Goal: Task Accomplishment & Management: Use online tool/utility

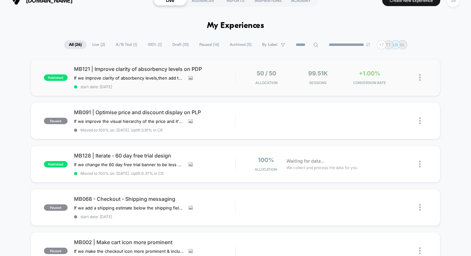
click at [175, 64] on div "published MB121 | Improve clarity of absorbency levels on PDP If we improve cla…" at bounding box center [236, 77] width 410 height 37
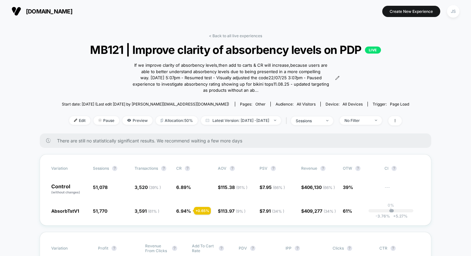
scroll to position [67, 0]
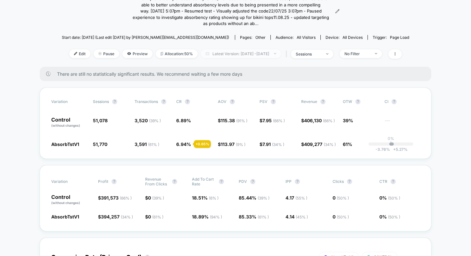
click at [275, 52] on span "Latest Version: [DATE] - [DATE]" at bounding box center [241, 53] width 80 height 9
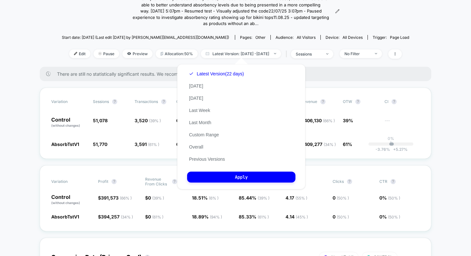
click at [323, 68] on div "There are still no statistically significant results. We recommend waiting a fe…" at bounding box center [235, 74] width 391 height 14
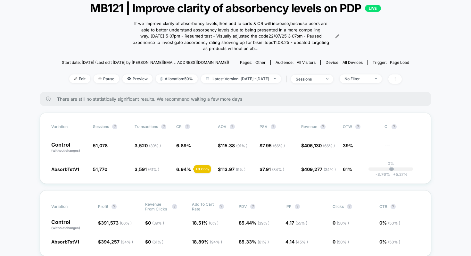
scroll to position [39, 0]
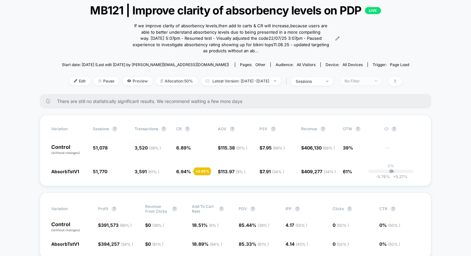
click at [365, 80] on div "No Filter" at bounding box center [357, 80] width 26 height 5
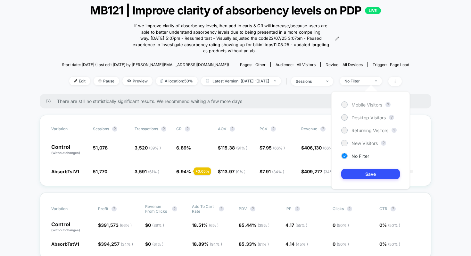
click at [355, 103] on span "Mobile Visitors" at bounding box center [366, 104] width 31 height 5
click at [373, 173] on button "Save" at bounding box center [370, 174] width 59 height 11
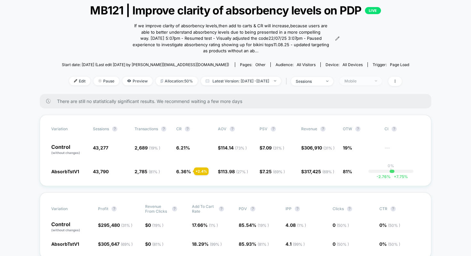
click at [368, 82] on div "Mobile" at bounding box center [357, 80] width 26 height 5
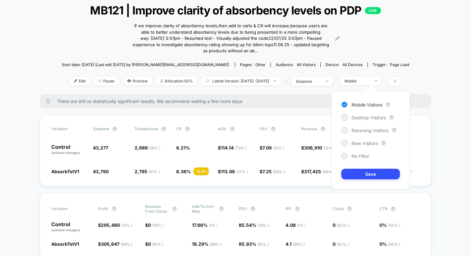
click at [367, 122] on div "Mobile Visitors ? Desktop Visitors ? Returning Visitors ? New Visitors ? No Fil…" at bounding box center [370, 140] width 78 height 98
click at [366, 119] on span "Desktop Visitors" at bounding box center [368, 117] width 34 height 5
click at [363, 173] on button "Save" at bounding box center [370, 174] width 59 height 11
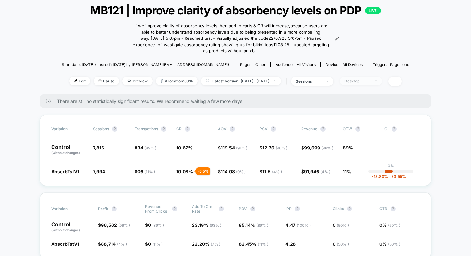
click at [369, 83] on span "Desktop" at bounding box center [361, 81] width 42 height 9
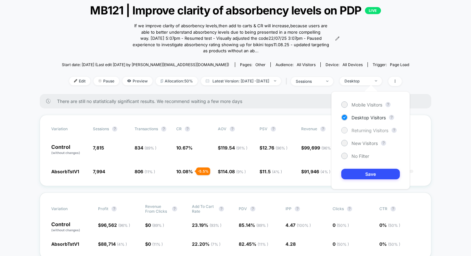
click at [364, 129] on span "Returning Visitors" at bounding box center [369, 130] width 37 height 5
click at [374, 175] on button "Save" at bounding box center [370, 174] width 59 height 11
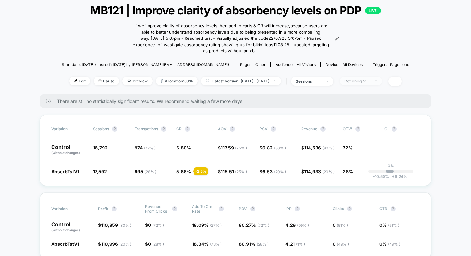
click at [370, 80] on div "Returning Visitors" at bounding box center [357, 80] width 26 height 5
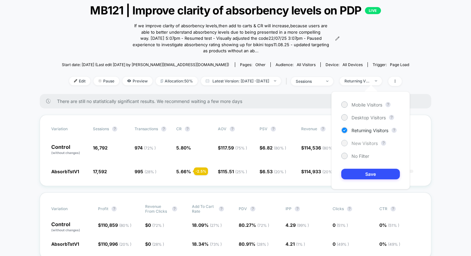
click at [359, 141] on span "New Visitors" at bounding box center [364, 142] width 26 height 5
click at [375, 173] on button "Save" at bounding box center [370, 174] width 59 height 11
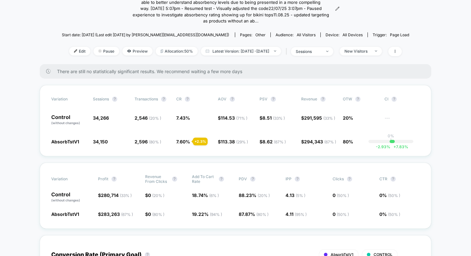
scroll to position [70, 0]
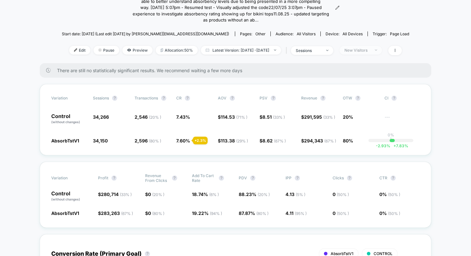
click at [363, 52] on div "New Visitors" at bounding box center [357, 50] width 26 height 5
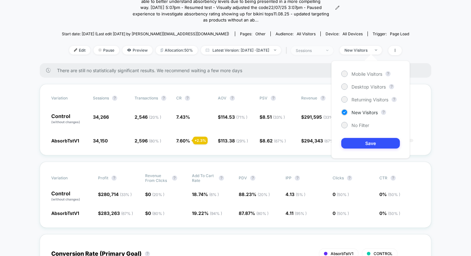
click at [321, 51] on div "sessions" at bounding box center [309, 50] width 26 height 5
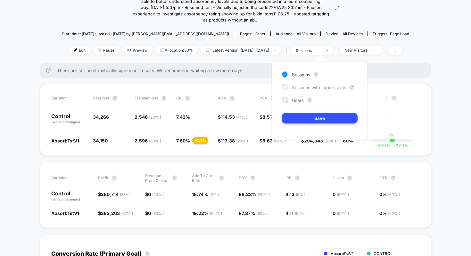
click at [320, 87] on span "Sessions with impressions" at bounding box center [319, 87] width 54 height 5
click at [329, 117] on button "Save" at bounding box center [320, 118] width 76 height 11
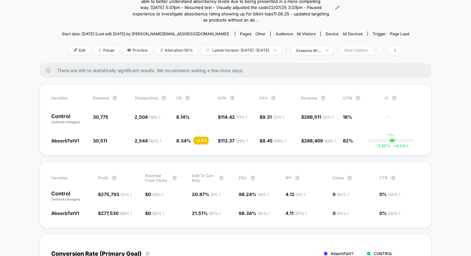
click at [370, 51] on div "New Visitors" at bounding box center [357, 50] width 26 height 5
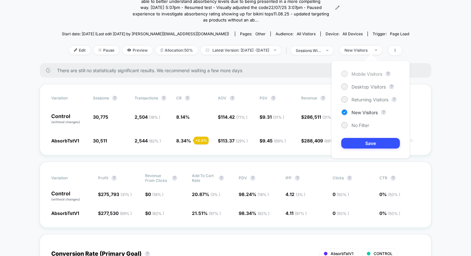
click at [367, 76] on div "Mobile Visitors" at bounding box center [361, 73] width 41 height 6
click at [356, 140] on button "Save" at bounding box center [370, 143] width 59 height 11
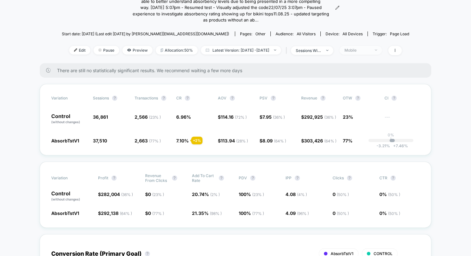
click at [376, 47] on span "Mobile" at bounding box center [361, 50] width 42 height 9
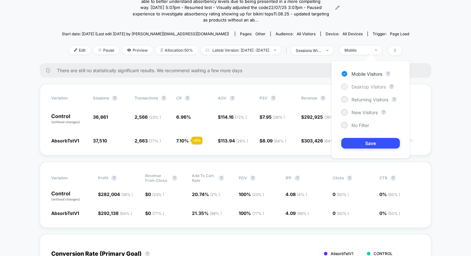
click at [373, 88] on span "Desktop Visitors" at bounding box center [368, 86] width 34 height 5
click at [371, 139] on button "Save" at bounding box center [370, 143] width 59 height 11
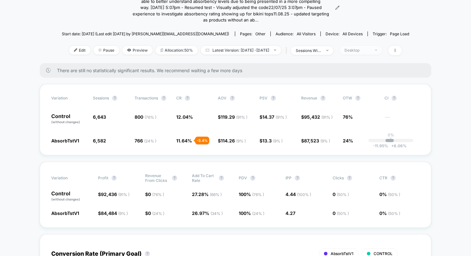
click at [372, 46] on span "Desktop" at bounding box center [361, 50] width 42 height 9
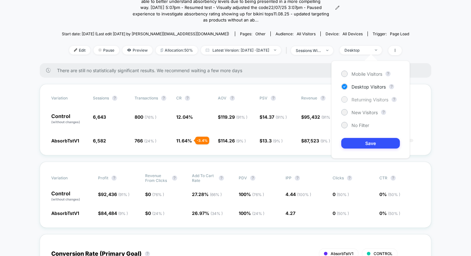
click at [366, 99] on span "Returning Visitors" at bounding box center [369, 99] width 37 height 5
click at [373, 141] on button "Save" at bounding box center [370, 143] width 59 height 11
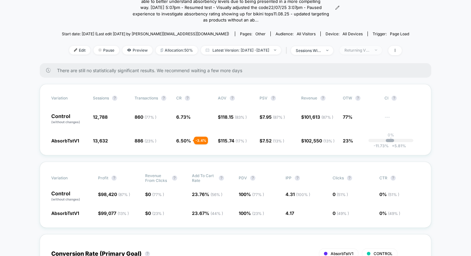
click at [370, 48] on div "Returning Visitors" at bounding box center [357, 50] width 26 height 5
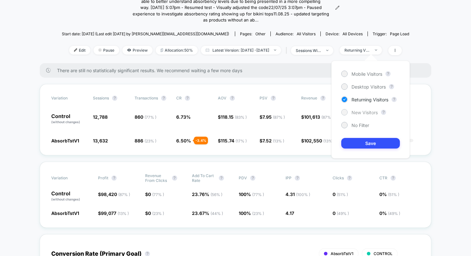
click at [363, 111] on span "New Visitors" at bounding box center [364, 112] width 26 height 5
click at [363, 140] on button "Save" at bounding box center [370, 143] width 59 height 11
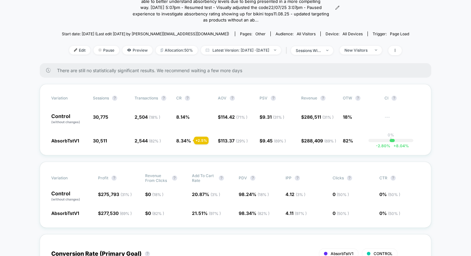
click at [376, 24] on div "< Back to all live experiences MB121 | Improve clarity of absorbency levels on …" at bounding box center [235, 13] width 347 height 100
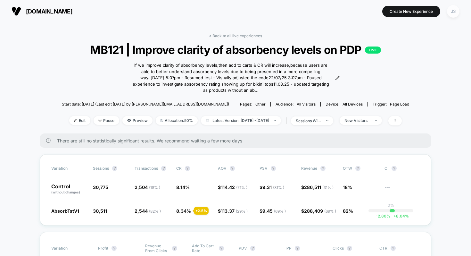
click at [457, 12] on div "JS" at bounding box center [453, 11] width 12 height 12
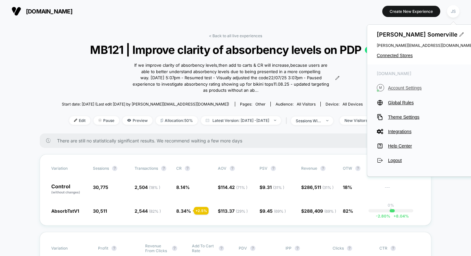
click at [407, 87] on span "Account Settings" at bounding box center [430, 87] width 85 height 5
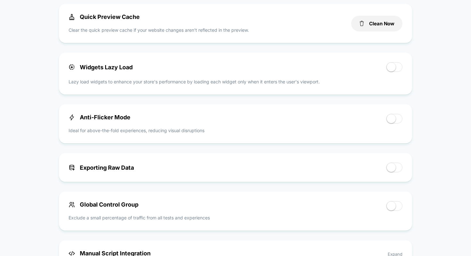
scroll to position [312, 0]
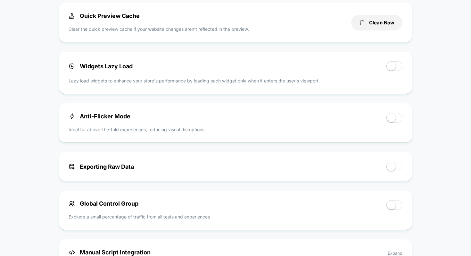
click at [136, 115] on div "Anti-Flicker Mode Ideal for above-the-fold experiences, reducing visual disrupt…" at bounding box center [225, 123] width 312 height 20
click at [111, 116] on span "Anti-Flicker Mode" at bounding box center [100, 116] width 62 height 7
click at [53, 107] on div "< Back to Homepage [DOMAIN_NAME] Account Settings Your subscription is Active P…" at bounding box center [235, 93] width 471 height 766
click at [50, 102] on div "< Back to Homepage [DOMAIN_NAME] Account Settings Your subscription is Active P…" at bounding box center [235, 93] width 471 height 766
click at [60, 98] on div "Your subscription is Active Pricing Page Subscription plan: PRO All Platform fe…" at bounding box center [235, 104] width 353 height 723
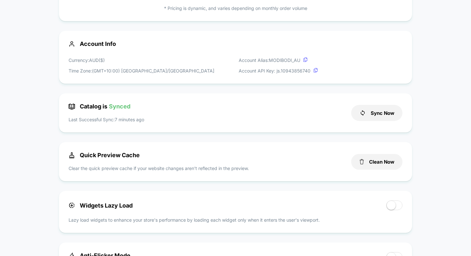
scroll to position [277, 0]
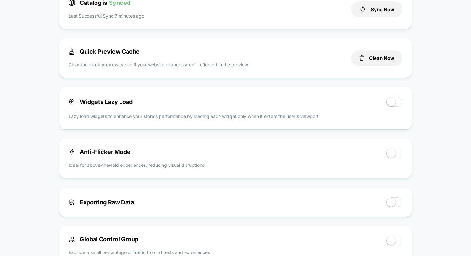
click at [416, 146] on div "< Back to Homepage [DOMAIN_NAME] Account Settings Your subscription is Active P…" at bounding box center [235, 129] width 471 height 766
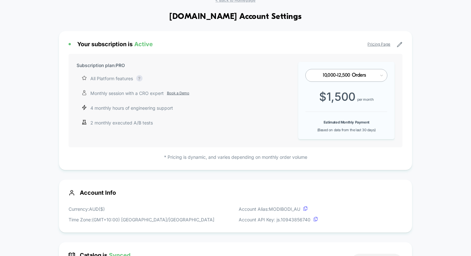
scroll to position [0, 0]
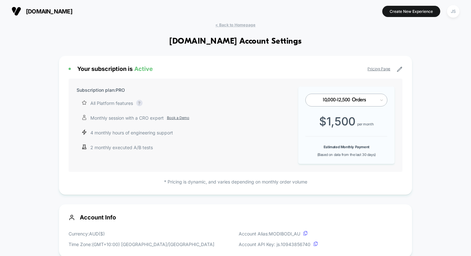
click at [272, 5] on section at bounding box center [235, 11] width 147 height 16
click at [237, 25] on span "< Back to Homepage" at bounding box center [235, 24] width 40 height 5
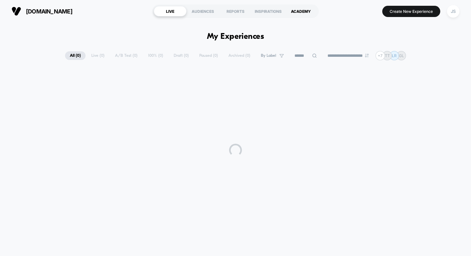
click at [300, 8] on div "ACADEMY" at bounding box center [300, 11] width 33 height 10
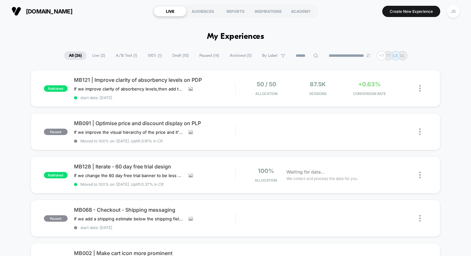
click at [153, 54] on span "100% ( 1 )" at bounding box center [155, 55] width 24 height 9
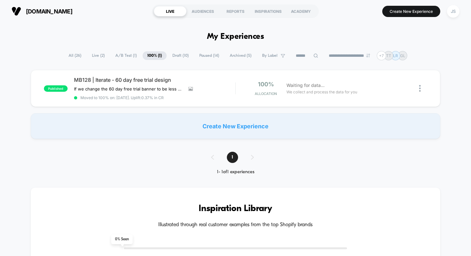
click at [176, 56] on span "Draft ( 10 )" at bounding box center [181, 55] width 26 height 9
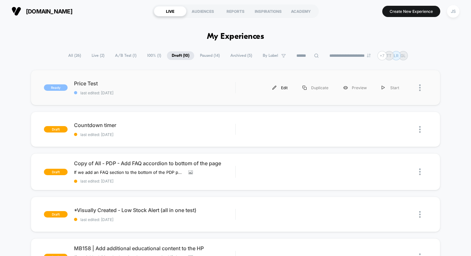
click at [285, 87] on div "Edit" at bounding box center [280, 87] width 30 height 14
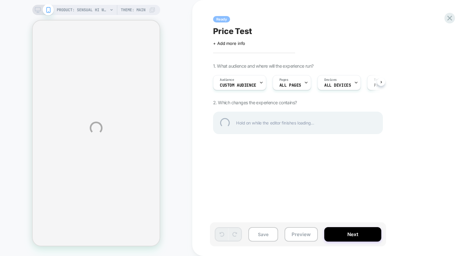
click at [242, 31] on div "Price Test" at bounding box center [330, 31] width 234 height 10
click at [242, 31] on textarea "**********" at bounding box center [243, 31] width 61 height 10
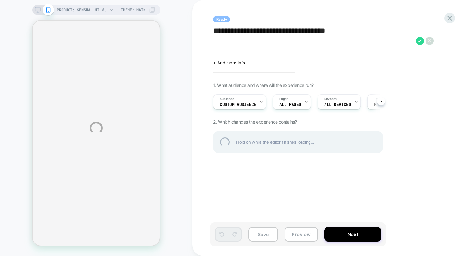
type textarea "**********"
click at [419, 43] on div "**********" at bounding box center [330, 40] width 234 height 29
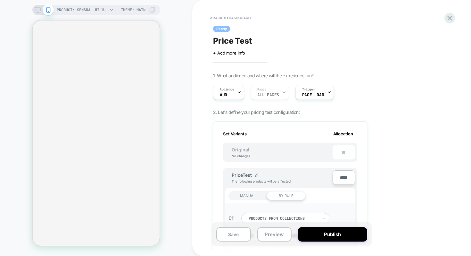
scroll to position [0, 1]
click at [233, 235] on button "Save" at bounding box center [233, 234] width 35 height 14
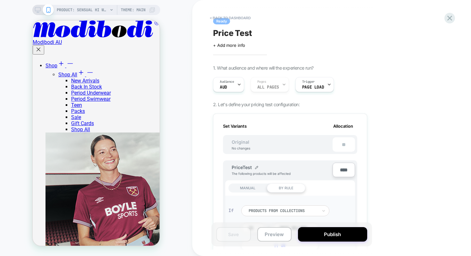
scroll to position [0, 0]
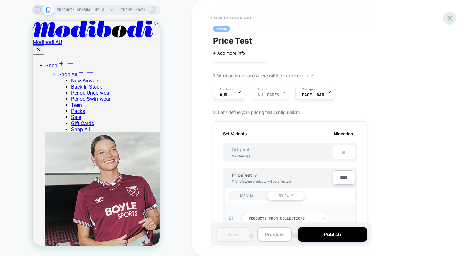
click at [447, 18] on icon at bounding box center [449, 18] width 9 height 9
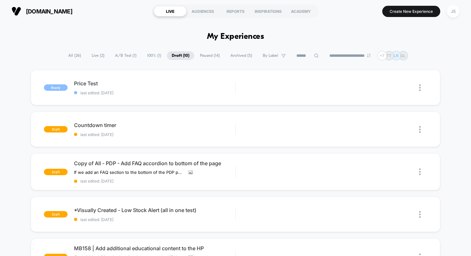
click at [97, 55] on span "Live ( 2 )" at bounding box center [98, 55] width 22 height 9
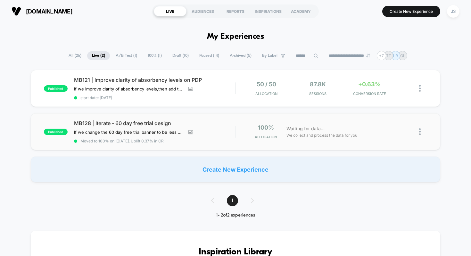
click at [112, 119] on div "published MB128 | Iterate - 60 day free trial design If we change the 60 day fr…" at bounding box center [236, 131] width 410 height 37
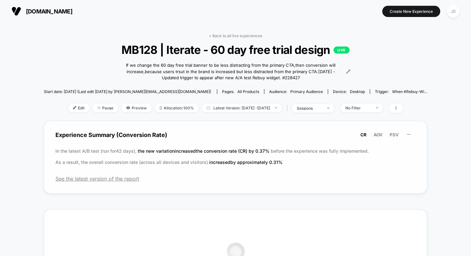
scroll to position [21, 0]
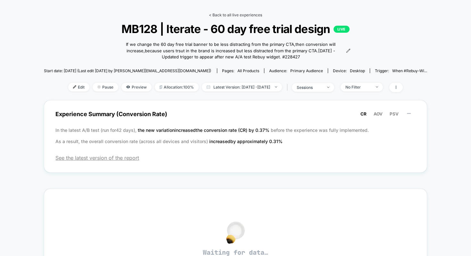
click at [218, 17] on link "< Back to all live experiences" at bounding box center [235, 14] width 53 height 5
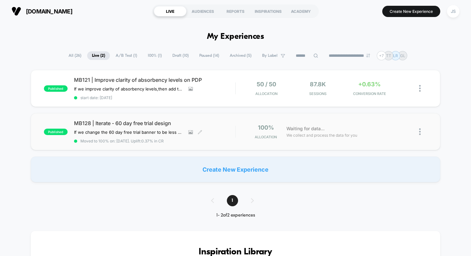
click at [135, 118] on div "published MB128 | Iterate - 60 day free trial design If we change the 60 day fr…" at bounding box center [236, 131] width 410 height 37
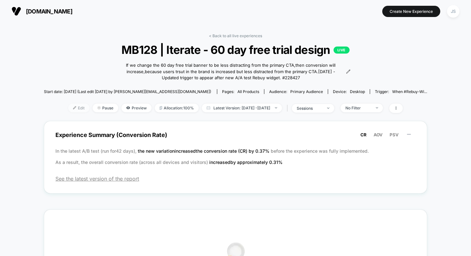
click at [69, 109] on span "Edit" at bounding box center [78, 107] width 21 height 9
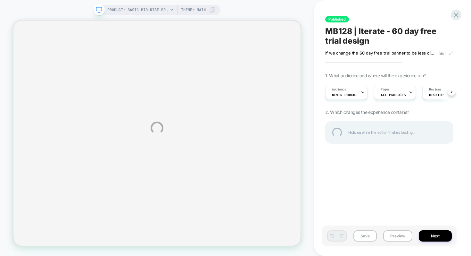
click at [450, 91] on div "PRODUCT: Basic Mid-Rise Brief Moderate Black PRODUCT: Basic Mid-Rise Brief Mode…" at bounding box center [235, 128] width 471 height 256
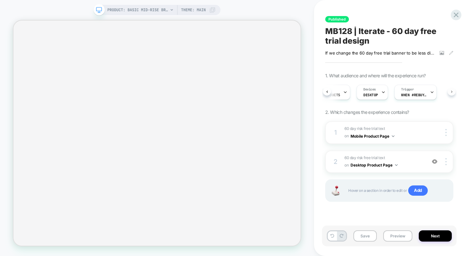
scroll to position [0, 66]
click at [418, 93] on span "When #rebuy-widget-228427 appears" at bounding box center [413, 95] width 26 height 4
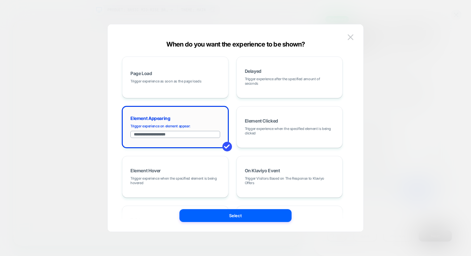
click at [169, 135] on input "**********" at bounding box center [175, 134] width 90 height 7
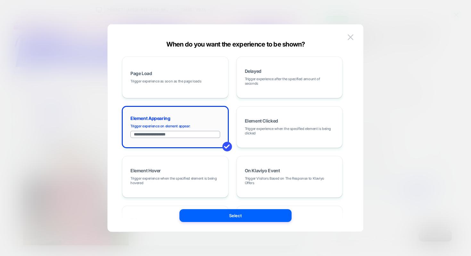
scroll to position [0, 0]
paste input
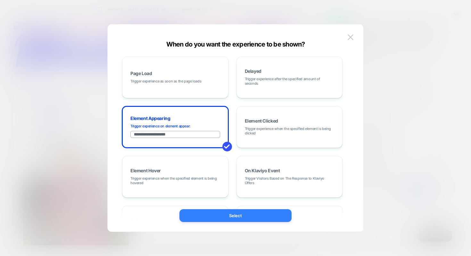
type input "**********"
click at [210, 214] on button "Select" at bounding box center [235, 215] width 112 height 13
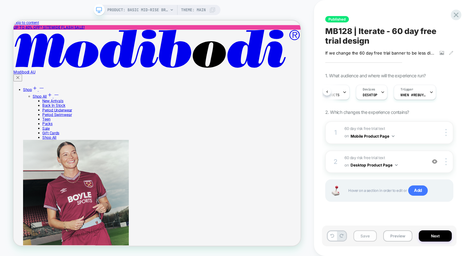
click at [369, 234] on button "Save" at bounding box center [364, 235] width 23 height 11
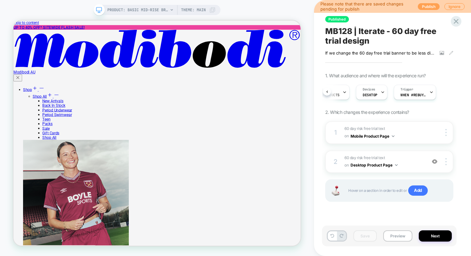
click at [429, 5] on button "Publish" at bounding box center [429, 6] width 22 height 7
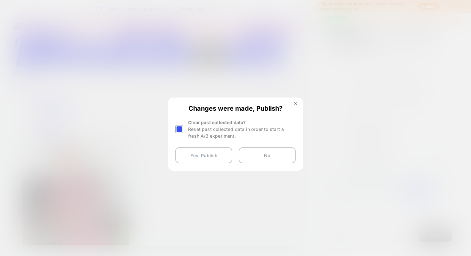
click at [181, 128] on div at bounding box center [179, 129] width 8 height 8
click at [198, 157] on button "Yes, Publish" at bounding box center [203, 155] width 57 height 16
